Goal: Transaction & Acquisition: Purchase product/service

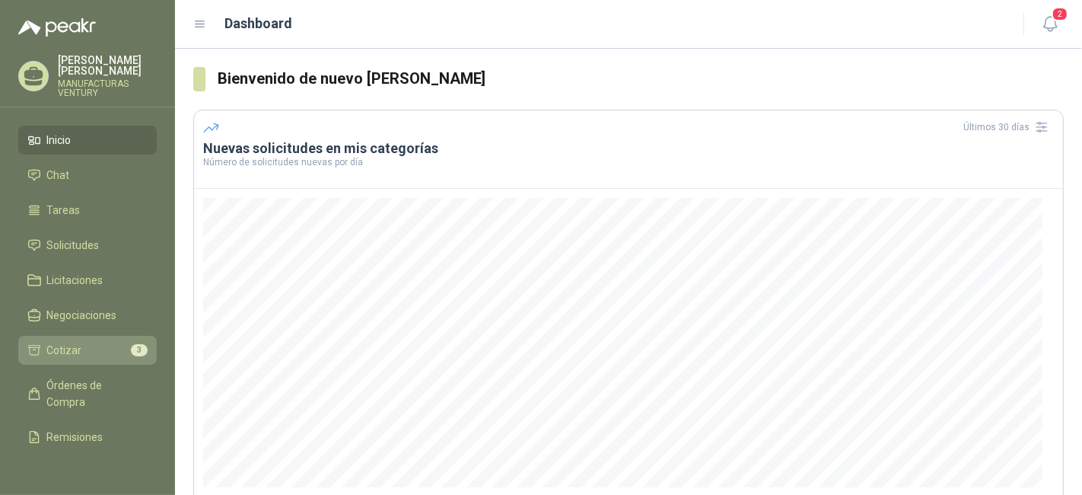
click at [64, 353] on span "Cotizar" at bounding box center [64, 350] width 35 height 17
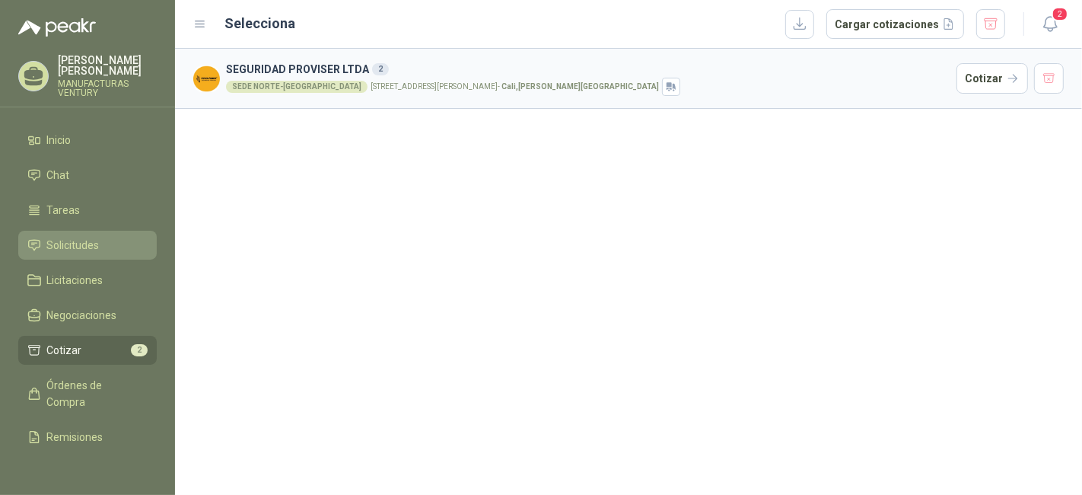
click at [80, 246] on span "Solicitudes" at bounding box center [73, 245] width 52 height 17
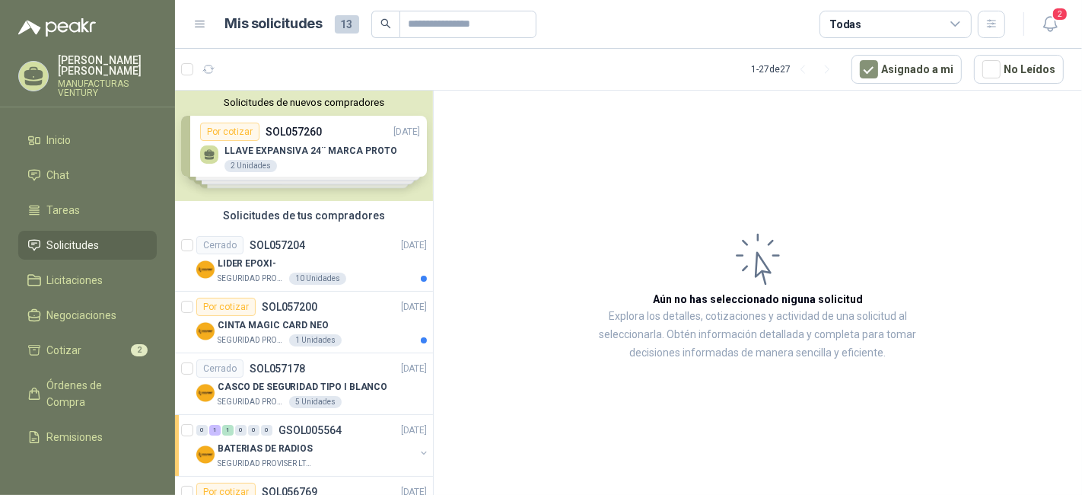
click at [331, 148] on div "Solicitudes de nuevos compradores Por cotizar SOL057260 [DATE] LLAVE EXPANSIVA …" at bounding box center [304, 146] width 258 height 110
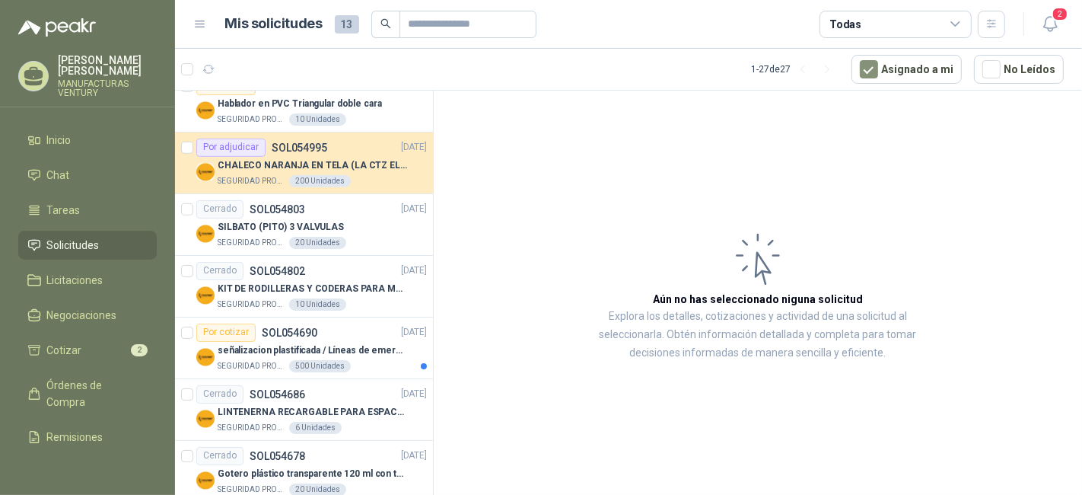
scroll to position [930, 0]
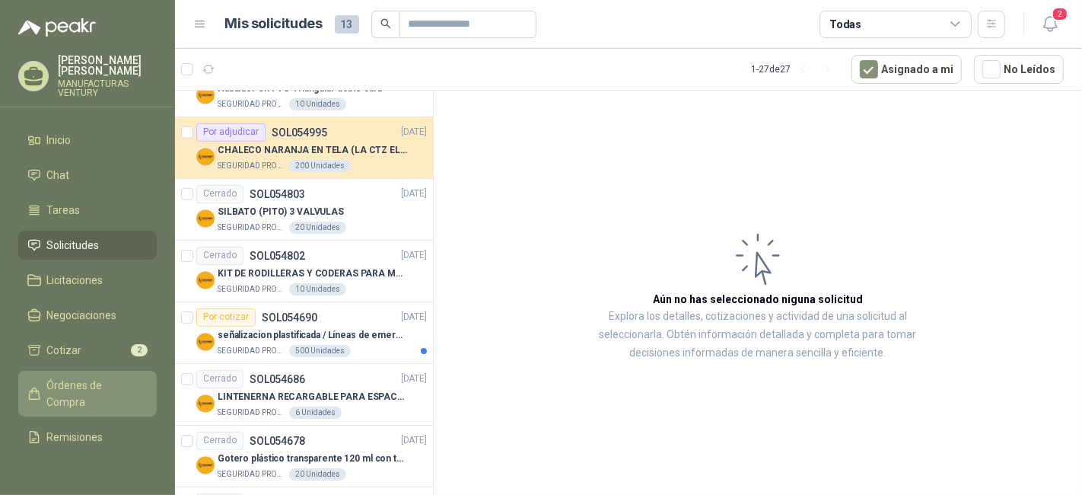
click at [74, 401] on span "Órdenes de Compra" at bounding box center [94, 393] width 95 height 33
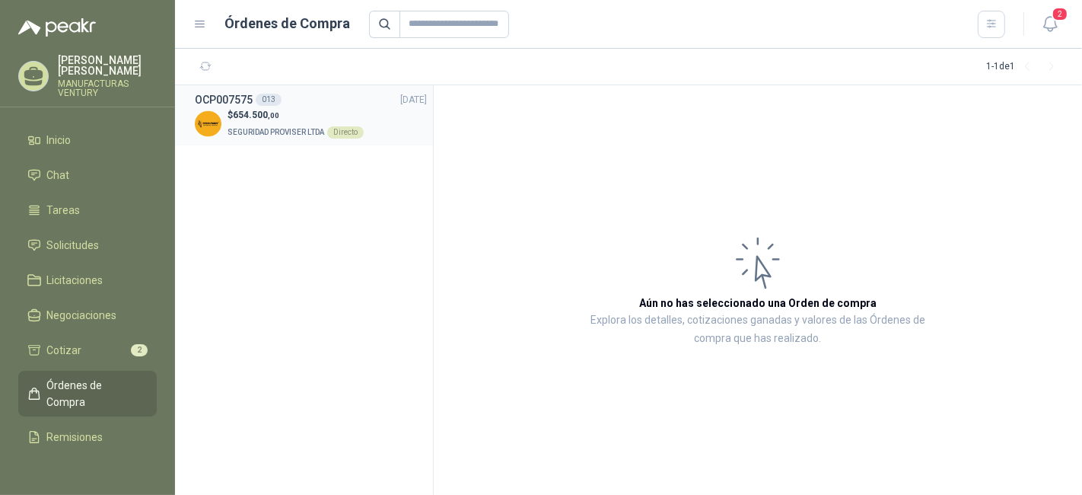
click at [245, 116] on span "654.500 ,00" at bounding box center [256, 115] width 46 height 11
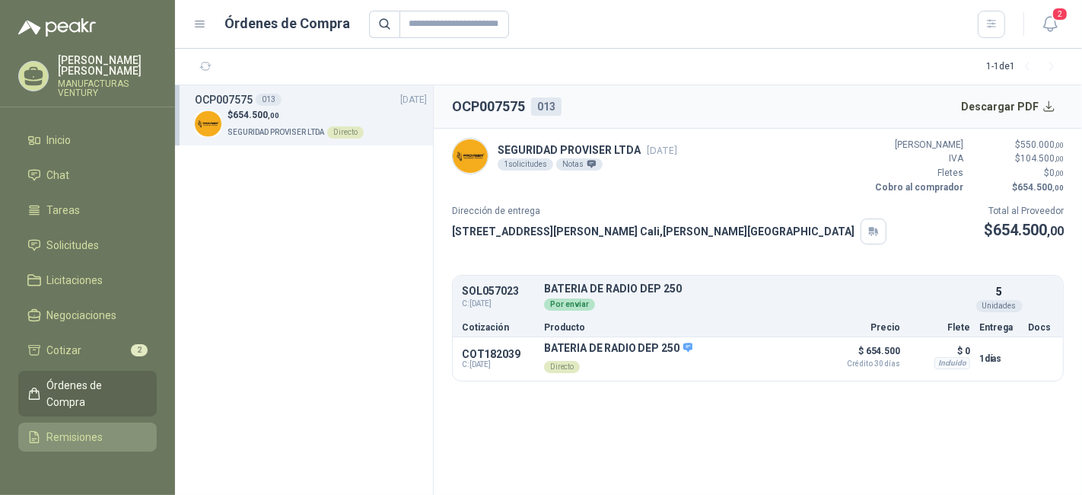
click at [75, 437] on span "Remisiones" at bounding box center [75, 436] width 56 height 17
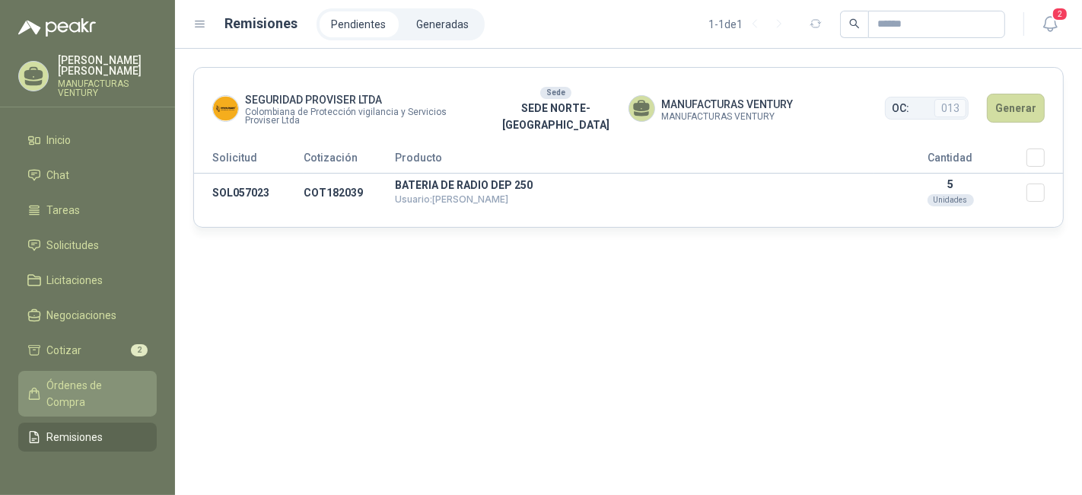
click at [68, 399] on span "Órdenes de Compra" at bounding box center [94, 393] width 95 height 33
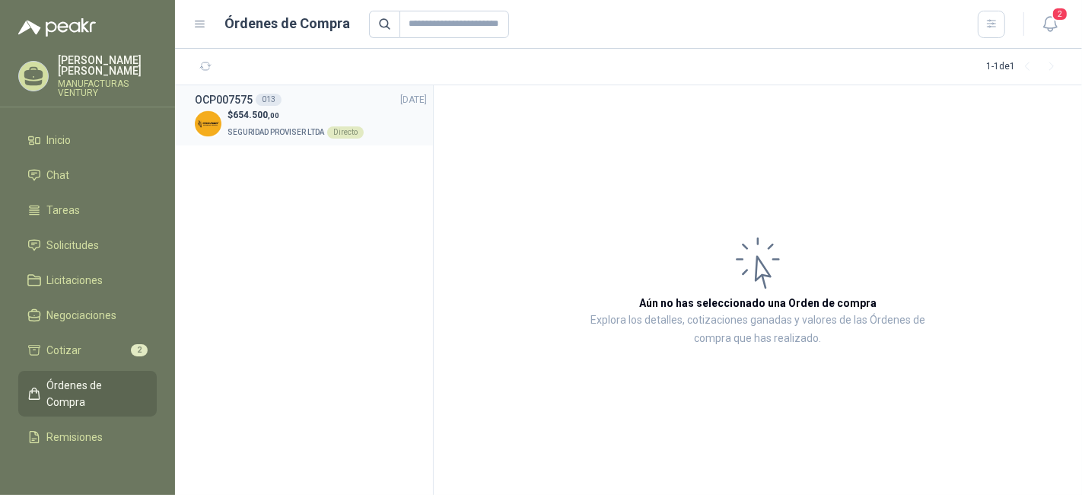
click at [247, 131] on span "SEGURIDAD PROVISER LTDA" at bounding box center [275, 132] width 97 height 8
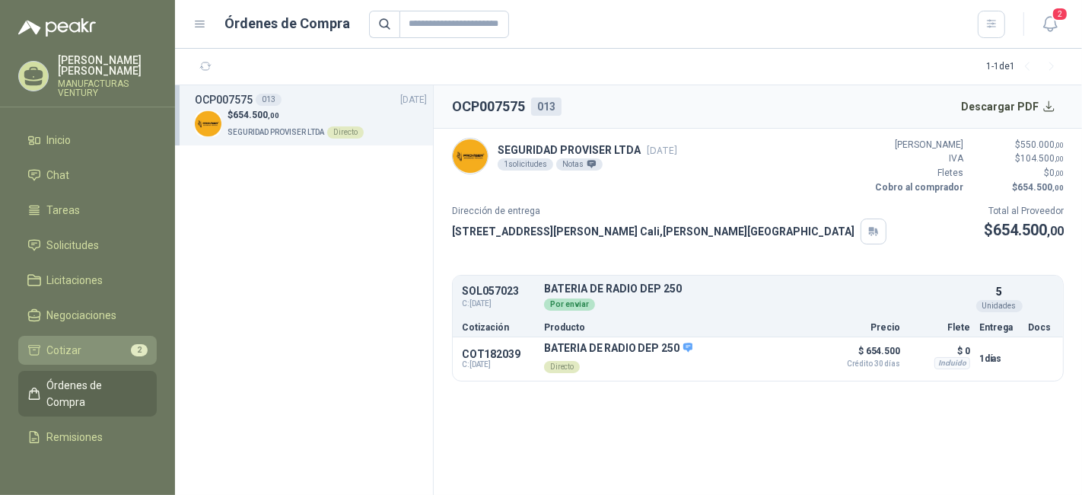
click at [59, 348] on span "Cotizar" at bounding box center [64, 350] width 35 height 17
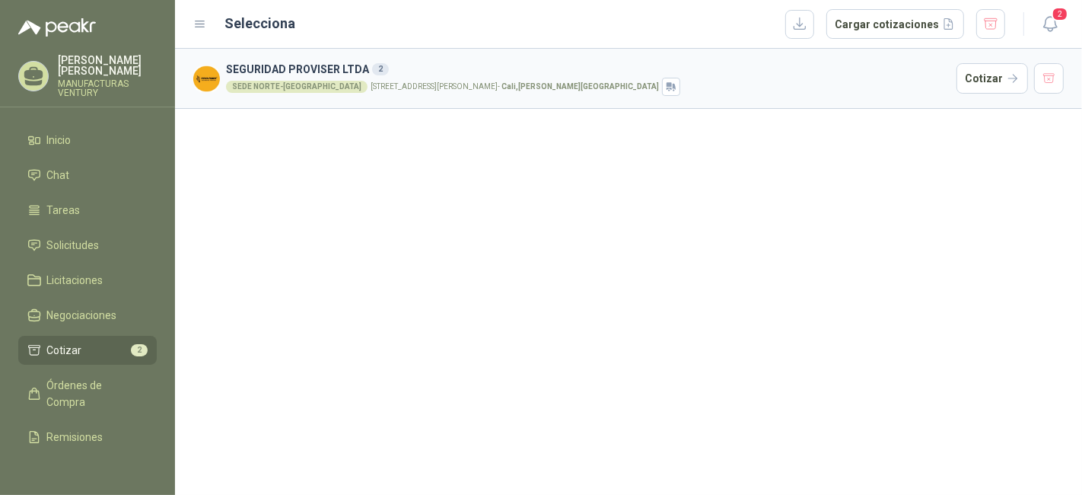
click at [335, 89] on div "SEDE NORTE-CALI [STREET_ADDRESS][PERSON_NAME][PERSON_NAME]" at bounding box center [588, 87] width 724 height 18
click at [330, 68] on h3 "SEGURIDAD PROVISER LTDA 2" at bounding box center [588, 69] width 724 height 17
click at [975, 78] on button "Cotizar" at bounding box center [992, 78] width 72 height 30
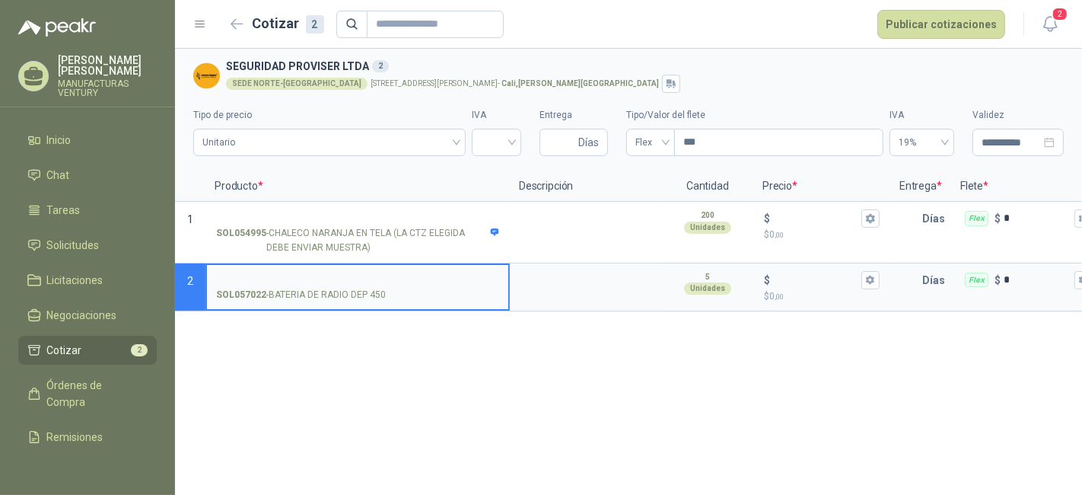
click at [525, 395] on div "**********" at bounding box center [628, 272] width 907 height 446
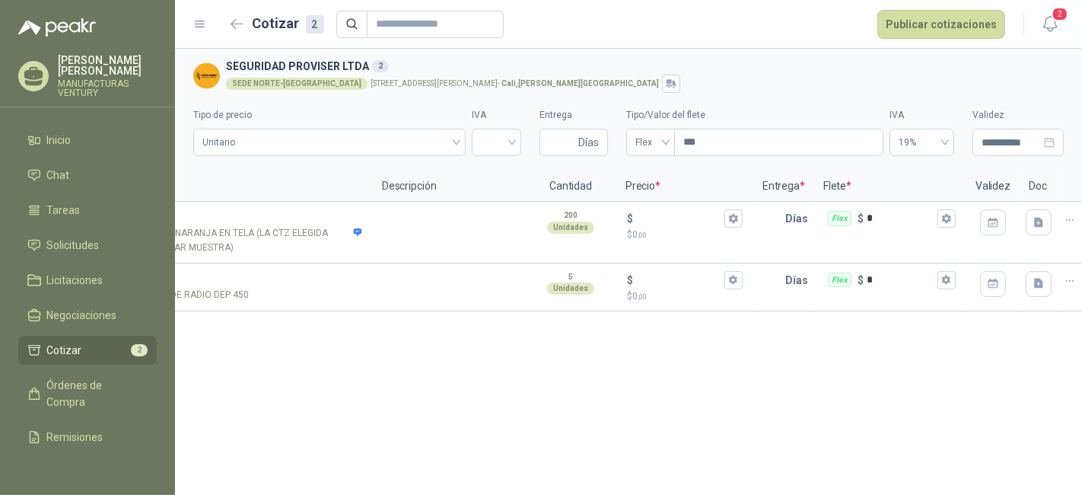
scroll to position [0, 154]
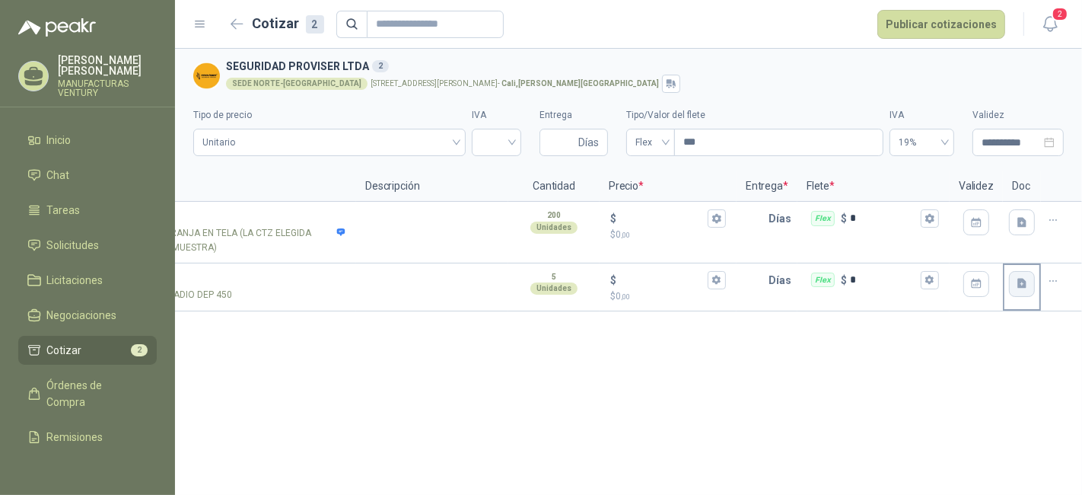
click at [1020, 279] on icon "button" at bounding box center [1021, 283] width 9 height 10
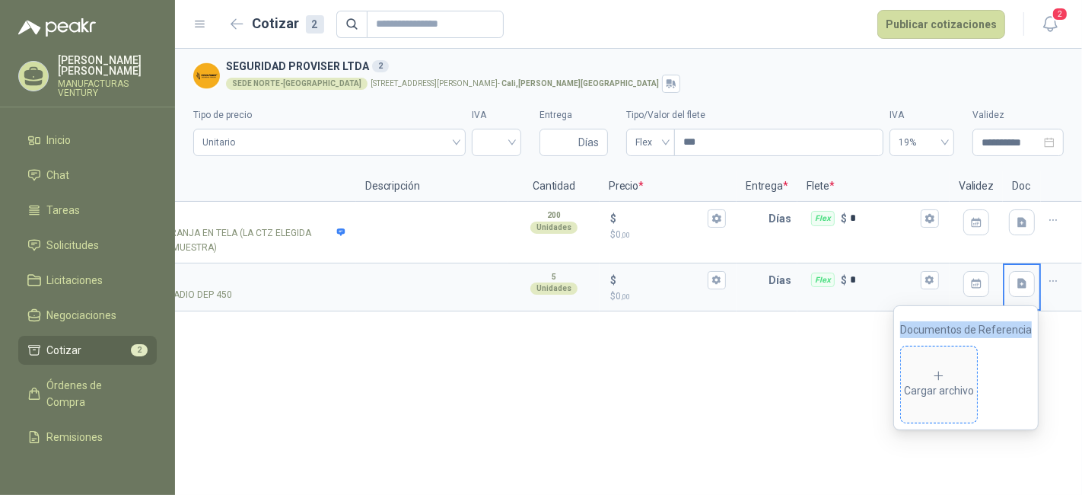
click at [937, 380] on icon at bounding box center [939, 376] width 14 height 14
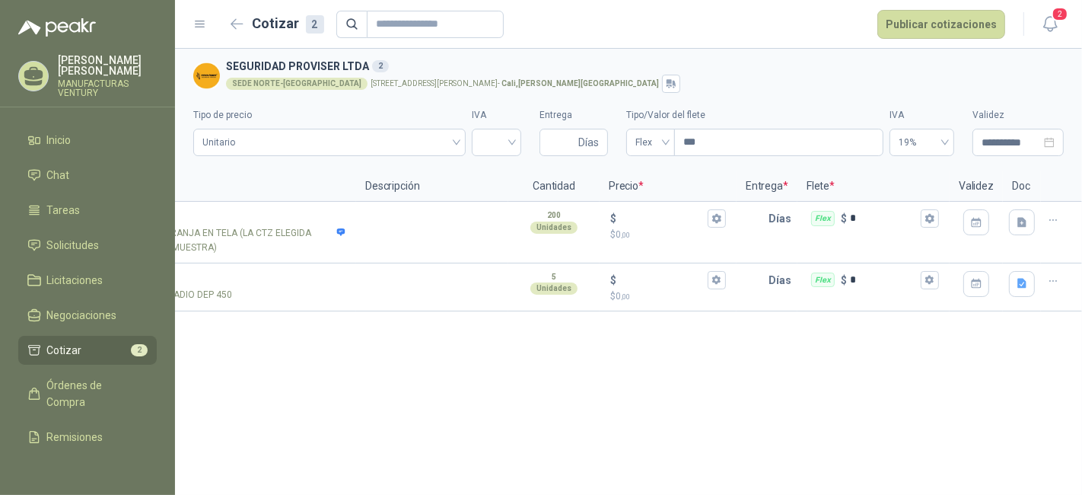
click at [713, 400] on div "**********" at bounding box center [628, 272] width 907 height 446
click at [1056, 278] on icon "button" at bounding box center [1053, 281] width 13 height 13
click at [890, 340] on div "**********" at bounding box center [628, 272] width 907 height 446
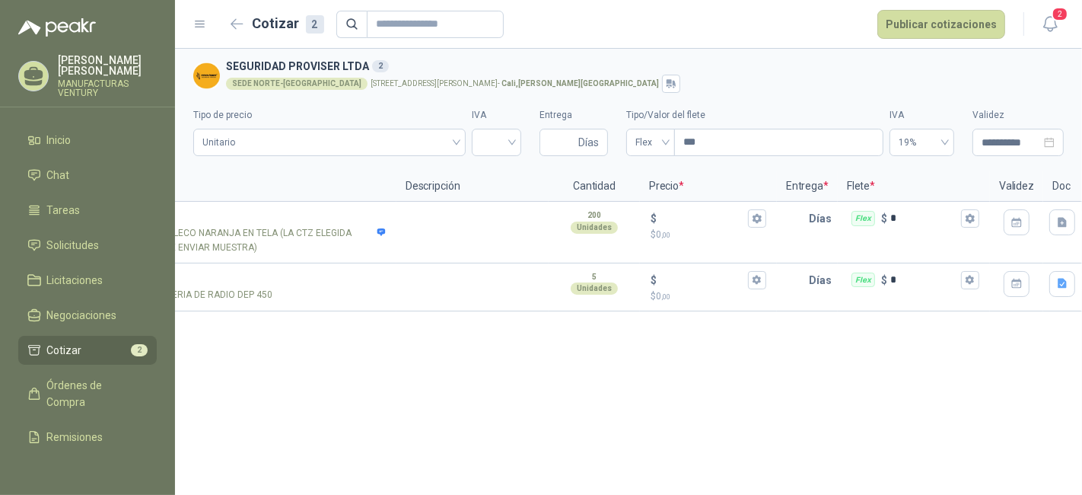
scroll to position [0, 0]
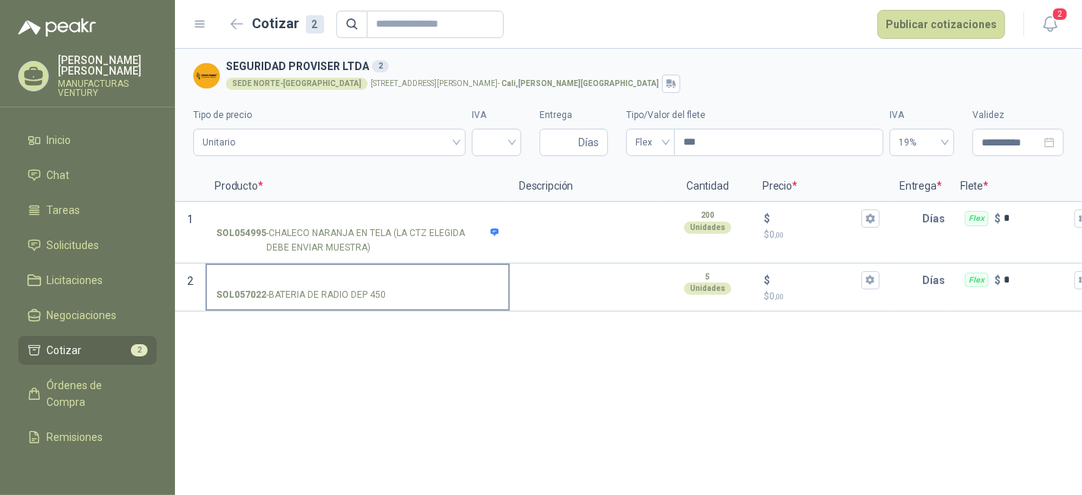
click at [258, 296] on strong "SOL057022" at bounding box center [241, 295] width 50 height 14
click at [258, 286] on input "SOL057022 - BATERIA DE RADIO DEP 450" at bounding box center [357, 280] width 283 height 11
click at [258, 296] on strong "SOL057022" at bounding box center [241, 295] width 50 height 14
click at [258, 286] on input "SOL057022 - BATERIA DE RADIO DEP 450" at bounding box center [357, 280] width 283 height 11
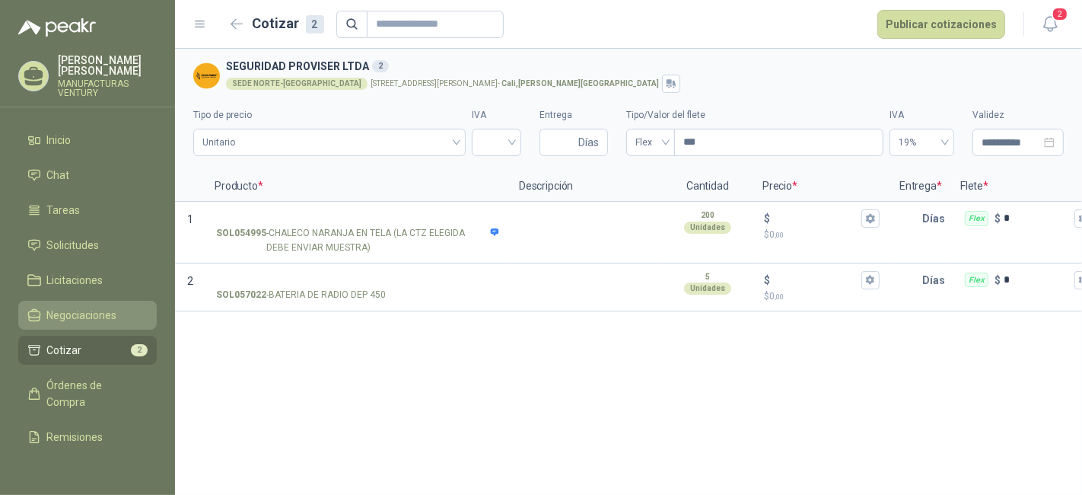
click at [49, 313] on span "Negociaciones" at bounding box center [82, 315] width 70 height 17
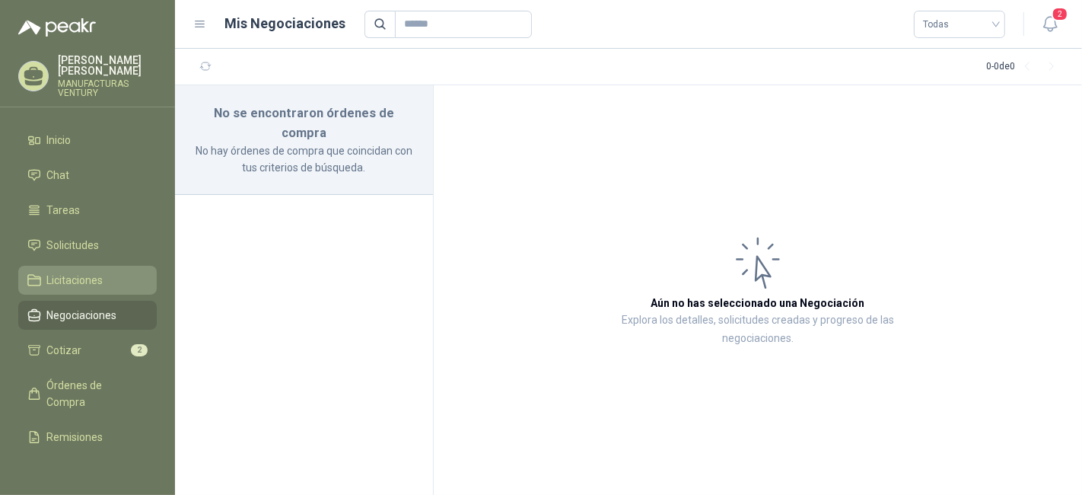
click at [69, 269] on link "Licitaciones" at bounding box center [87, 280] width 138 height 29
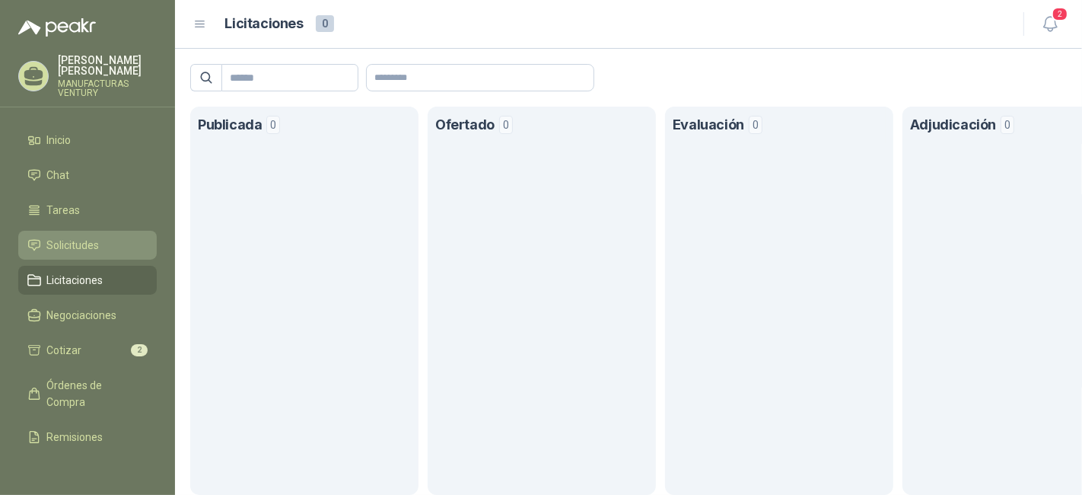
click at [82, 245] on span "Solicitudes" at bounding box center [73, 245] width 52 height 17
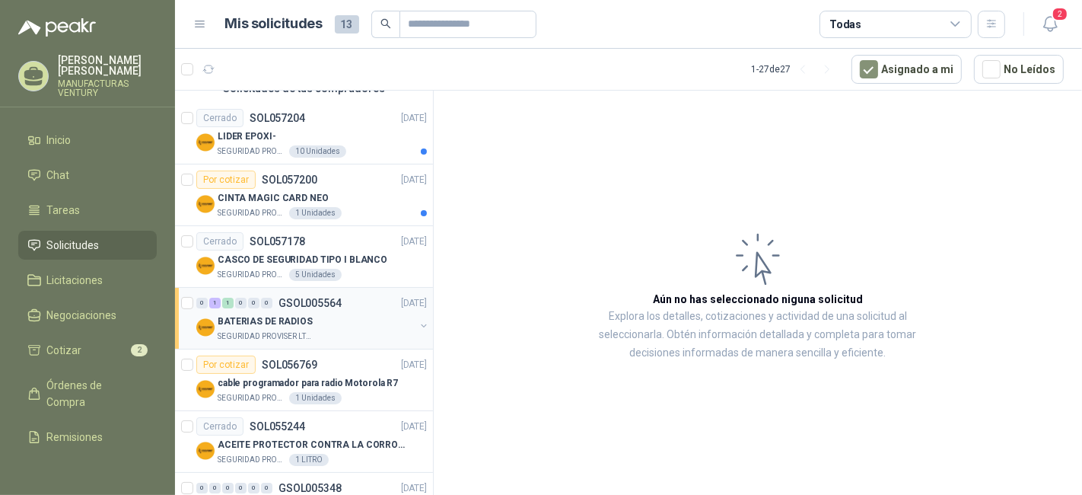
scroll to position [169, 0]
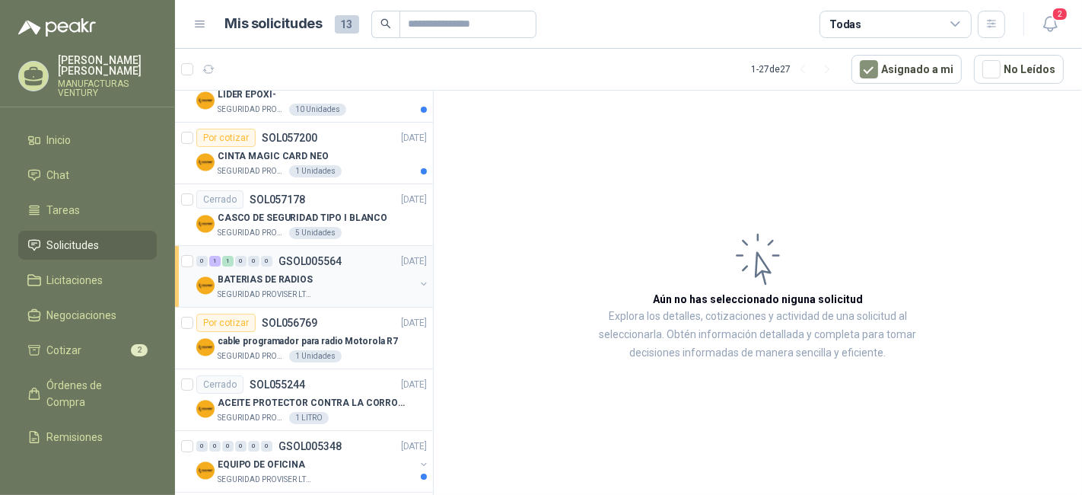
click at [260, 277] on p "BATERIAS DE RADIOS" at bounding box center [265, 279] width 95 height 14
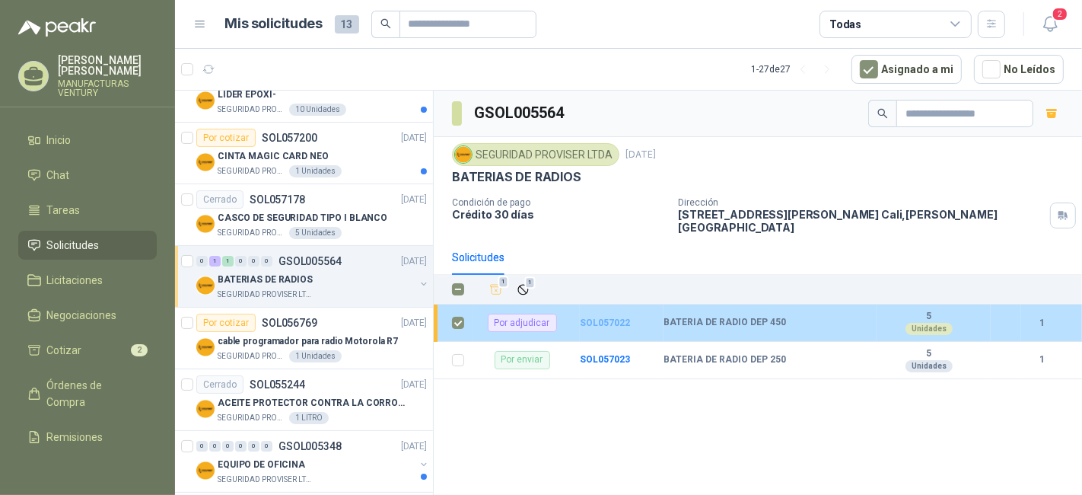
click at [596, 320] on b "SOL057022" at bounding box center [605, 322] width 50 height 11
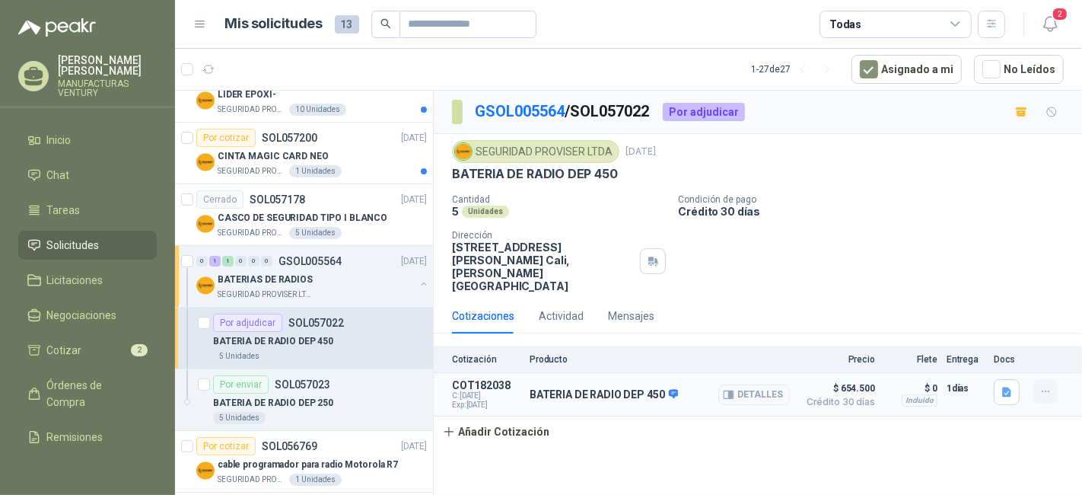
click at [1051, 379] on button "button" at bounding box center [1045, 391] width 24 height 24
click at [1052, 379] on button "button" at bounding box center [1045, 391] width 24 height 24
click at [487, 416] on button "Añadir Cotización" at bounding box center [496, 431] width 125 height 30
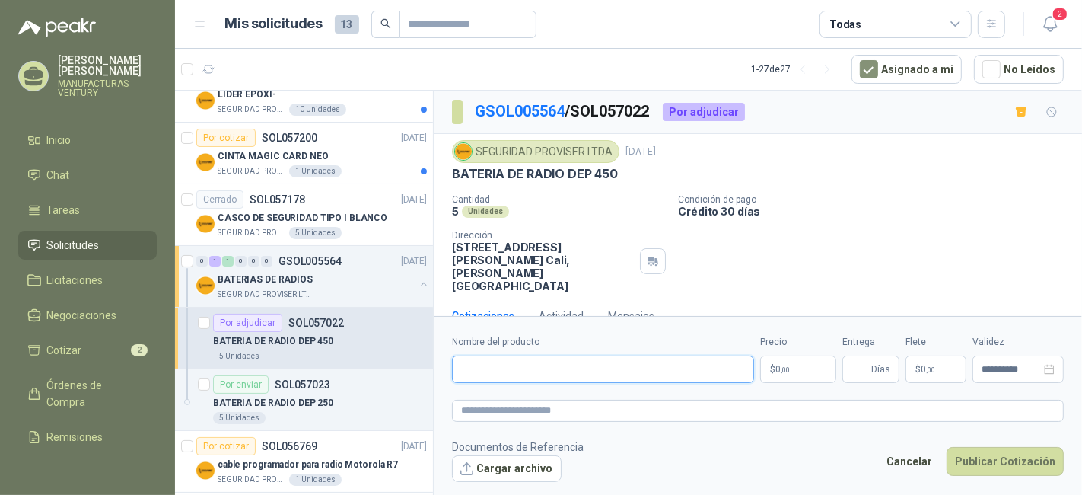
click at [578, 369] on input "Nombre del producto" at bounding box center [603, 368] width 302 height 27
click at [468, 298] on div "Cotizaciones" at bounding box center [483, 315] width 62 height 35
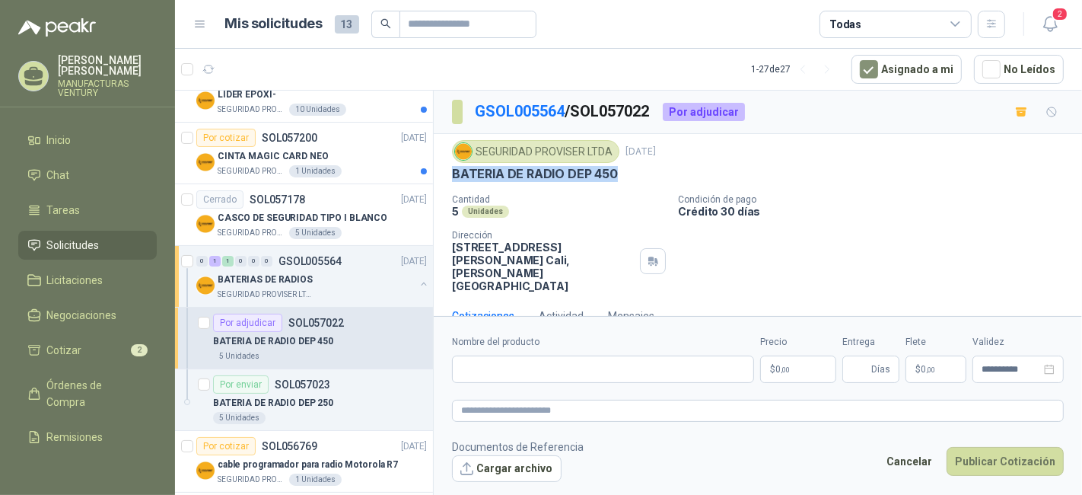
drag, startPoint x: 619, startPoint y: 178, endPoint x: 439, endPoint y: 186, distance: 180.5
click at [439, 186] on div "SEGURIDAD PROVISER LTDA [DATE] BATERIA DE RADIO DEP 450 Cantidad 5 Unidades Con…" at bounding box center [758, 216] width 648 height 164
copy p "BATERIA DE RADIO DEP 450"
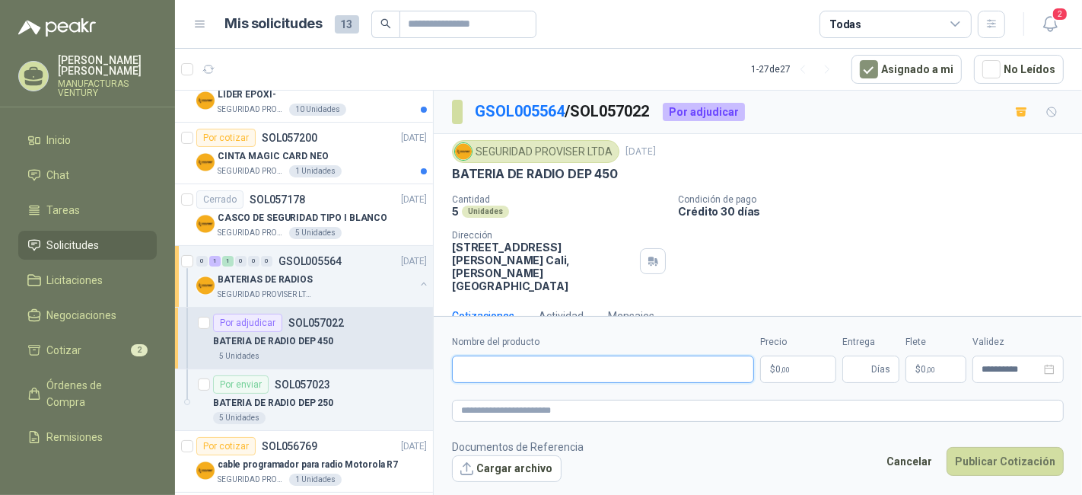
click at [485, 368] on input "Nombre del producto" at bounding box center [603, 368] width 302 height 27
paste input "**********"
type input "**********"
click at [813, 369] on p "$ 0 ,00" at bounding box center [798, 368] width 76 height 27
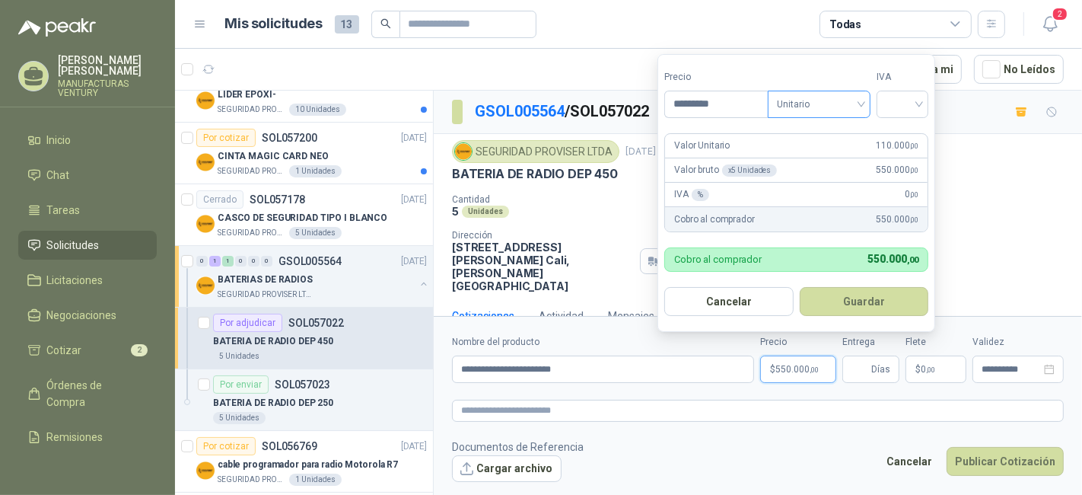
click at [843, 105] on span "Unitario" at bounding box center [819, 104] width 84 height 23
type input "*********"
click at [810, 138] on div "Unitario" at bounding box center [823, 137] width 78 height 17
click at [907, 94] on input "search" at bounding box center [902, 102] width 33 height 23
click at [904, 137] on div "19%" at bounding box center [906, 137] width 28 height 17
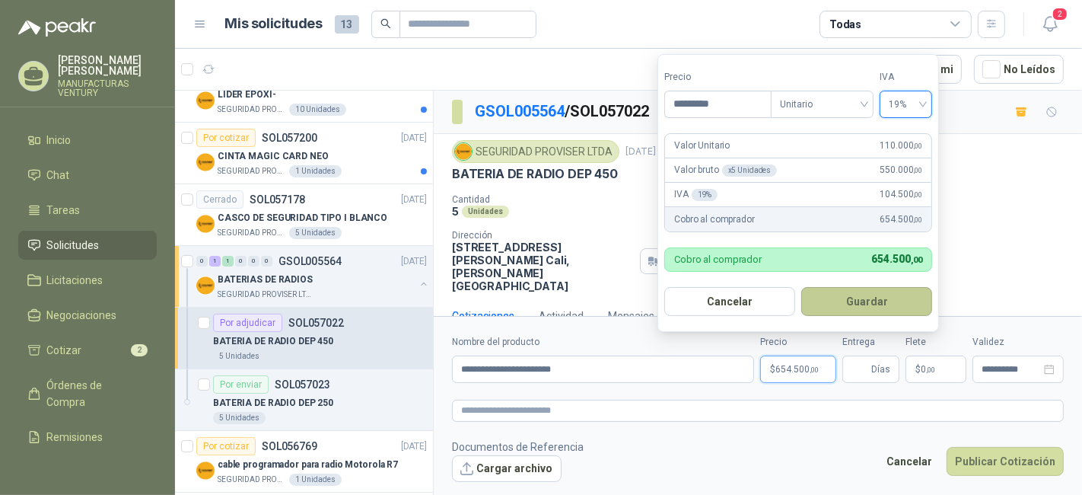
click at [889, 307] on button "Guardar" at bounding box center [866, 301] width 131 height 29
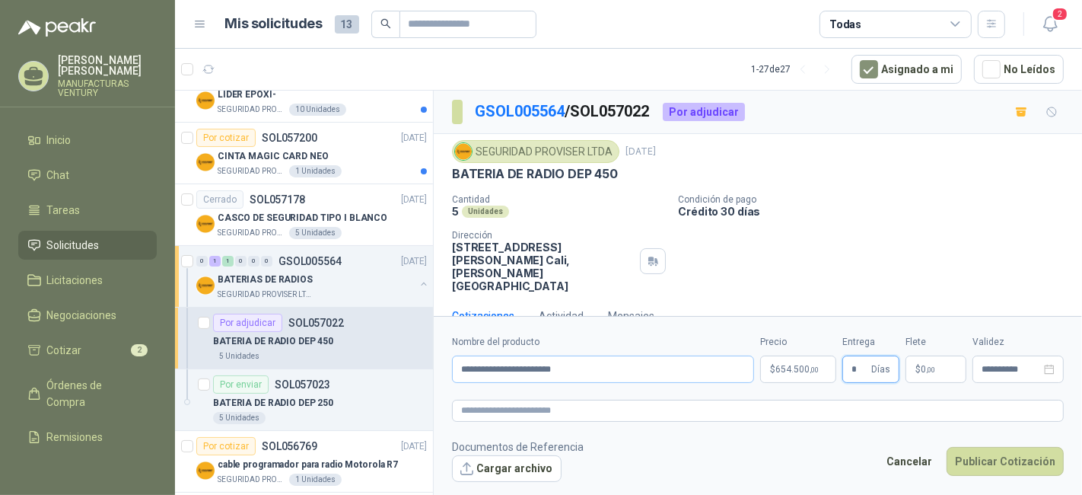
type input "*"
drag, startPoint x: 576, startPoint y: 366, endPoint x: 451, endPoint y: 366, distance: 124.8
click at [452, 366] on input "**********" at bounding box center [603, 368] width 302 height 27
click at [472, 412] on textarea at bounding box center [758, 409] width 612 height 21
paste textarea "**********"
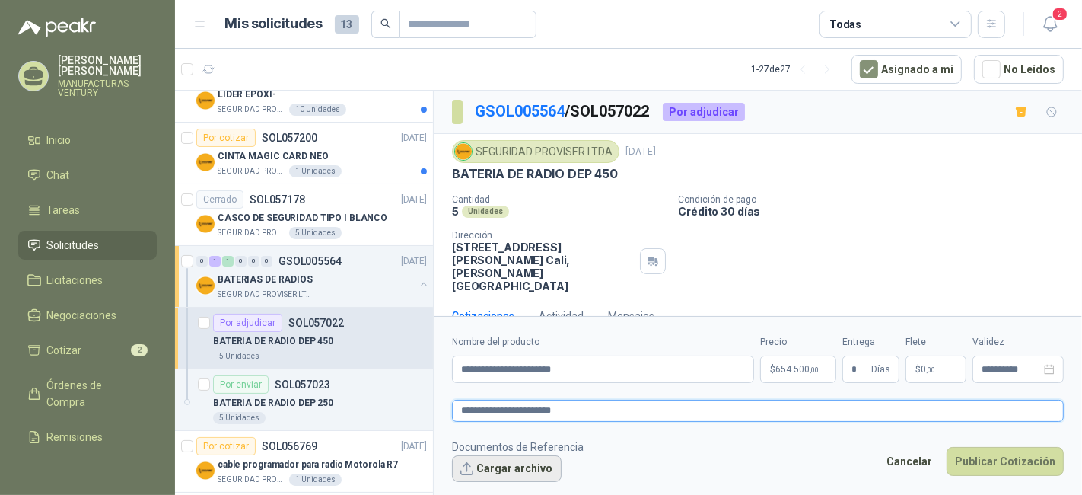
type textarea "**********"
click at [495, 468] on button "Cargar archivo" at bounding box center [507, 468] width 110 height 27
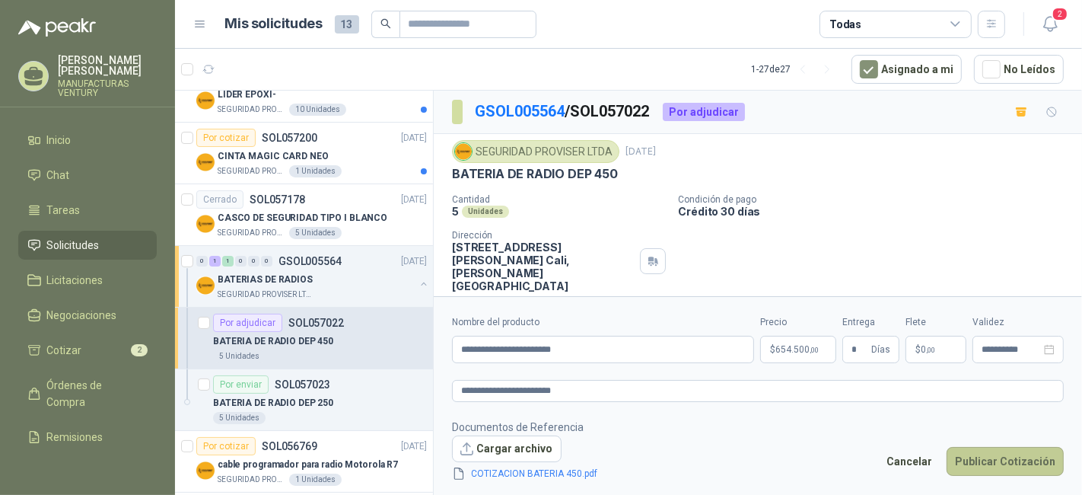
click at [988, 453] on button "Publicar Cotización" at bounding box center [1004, 461] width 117 height 29
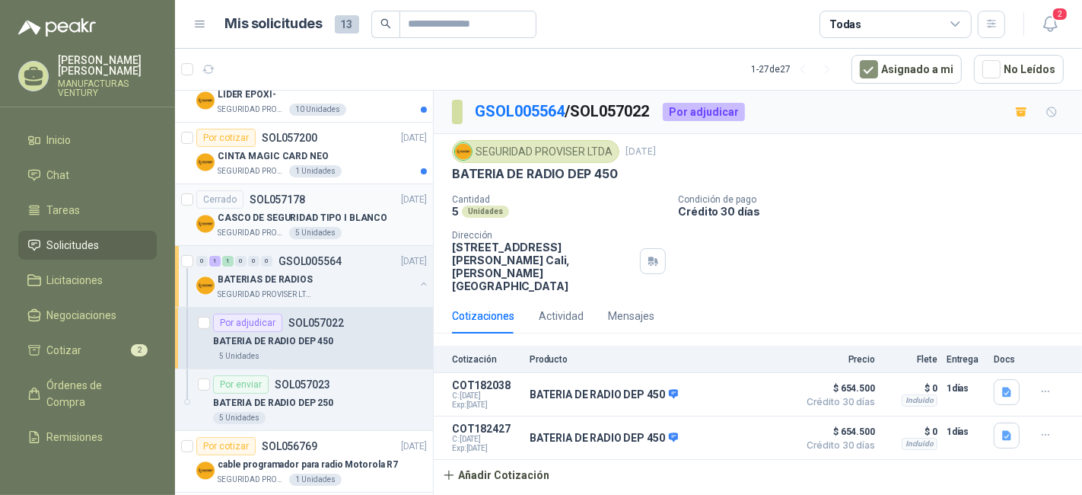
click at [339, 201] on div "Cerrado SOL057178 [DATE]" at bounding box center [311, 199] width 231 height 18
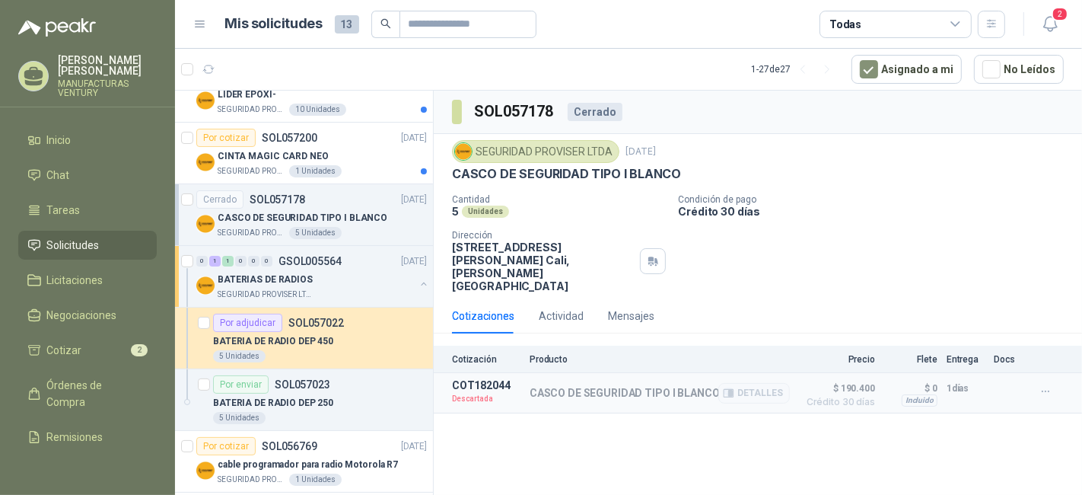
click at [468, 379] on p "COT182044" at bounding box center [486, 385] width 68 height 12
click at [837, 354] on p "Precio" at bounding box center [837, 359] width 76 height 11
click at [765, 383] on button "Detalles" at bounding box center [754, 393] width 72 height 21
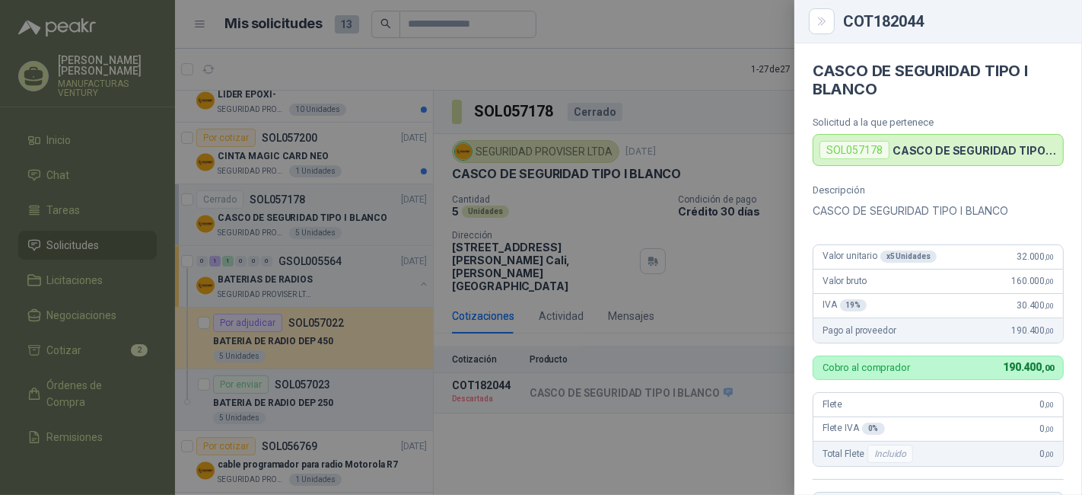
scroll to position [336, 0]
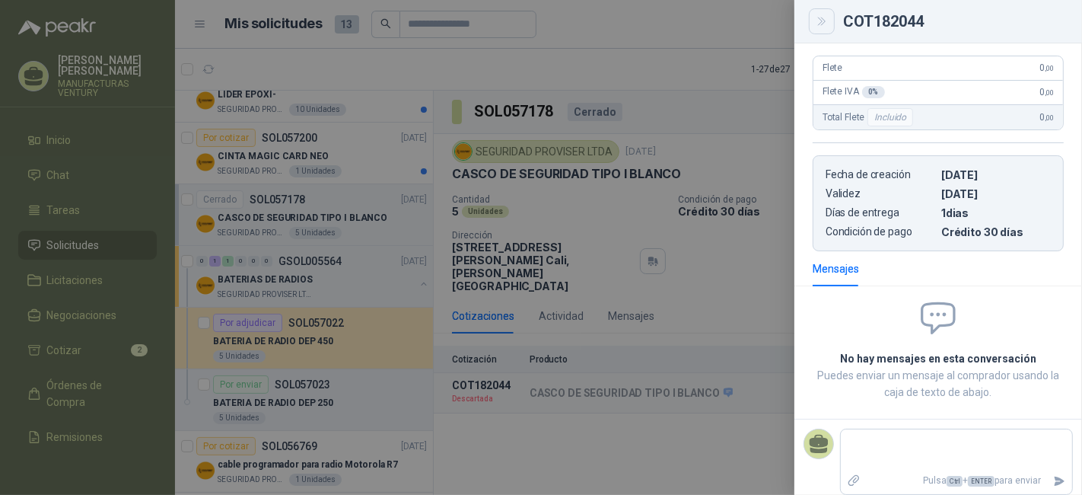
click at [822, 21] on icon "Close" at bounding box center [821, 21] width 7 height 8
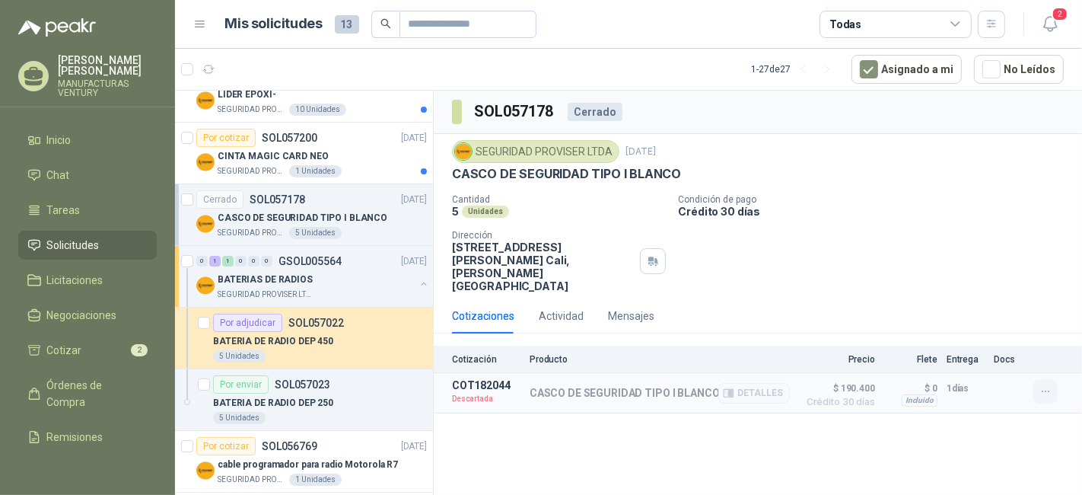
click at [1048, 391] on icon "button" at bounding box center [1045, 391] width 7 height 1
click at [994, 421] on div "SOL057178 Cerrado SEGURIDAD PROVISER LTDA [DATE] CASCO DE SEGURIDAD TIPO [PERSO…" at bounding box center [758, 295] width 648 height 409
click at [734, 387] on icon "button" at bounding box center [728, 392] width 11 height 11
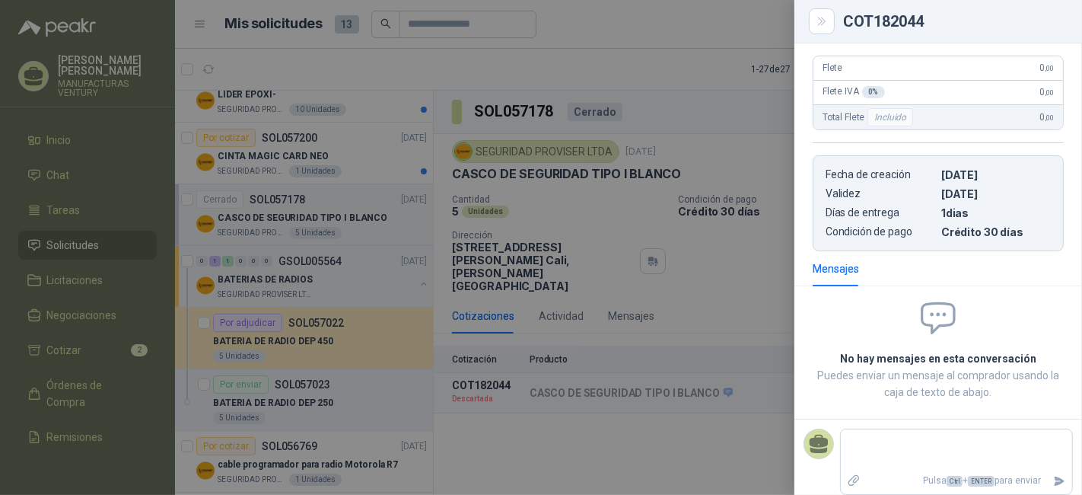
click at [720, 375] on div at bounding box center [541, 247] width 1082 height 495
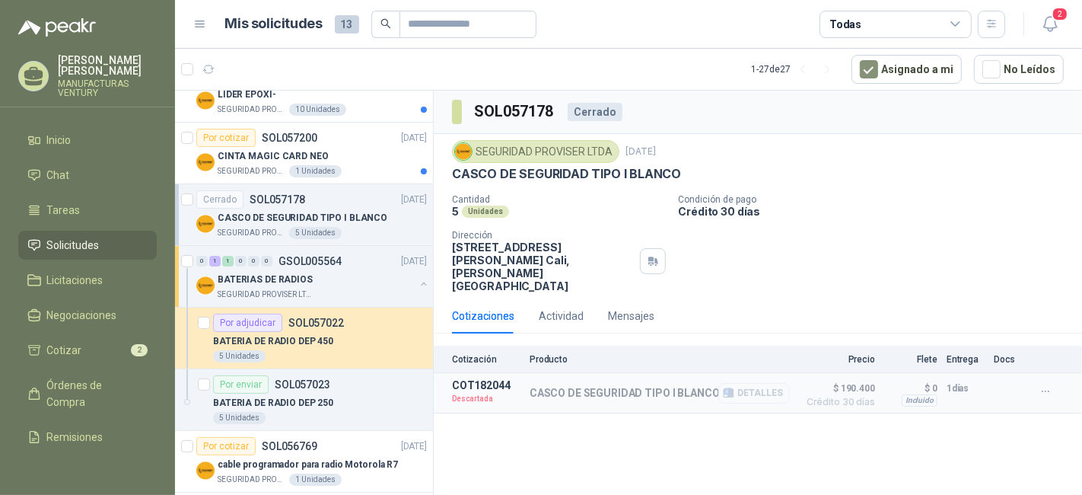
click at [724, 383] on button "Detalles" at bounding box center [754, 393] width 72 height 21
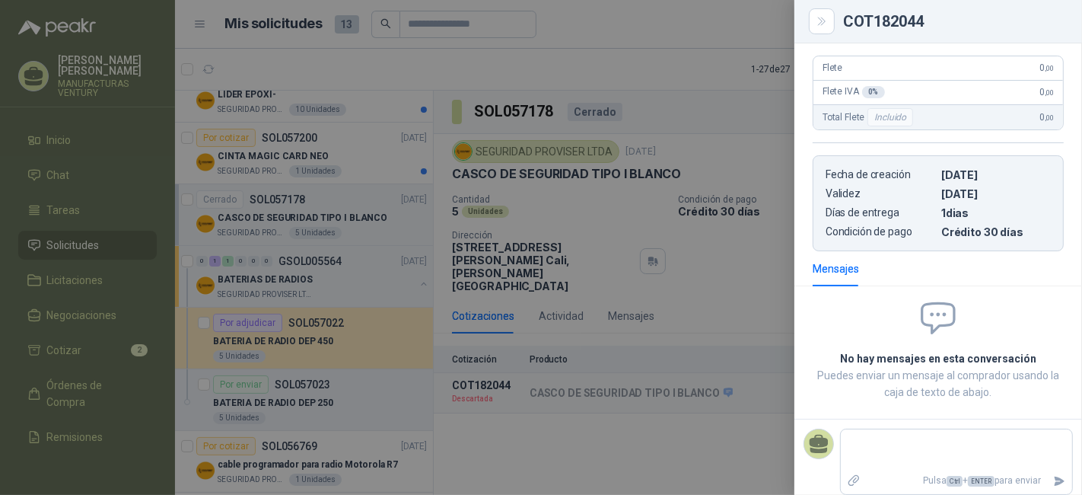
click at [714, 435] on div at bounding box center [541, 247] width 1082 height 495
